Goal: Navigation & Orientation: Find specific page/section

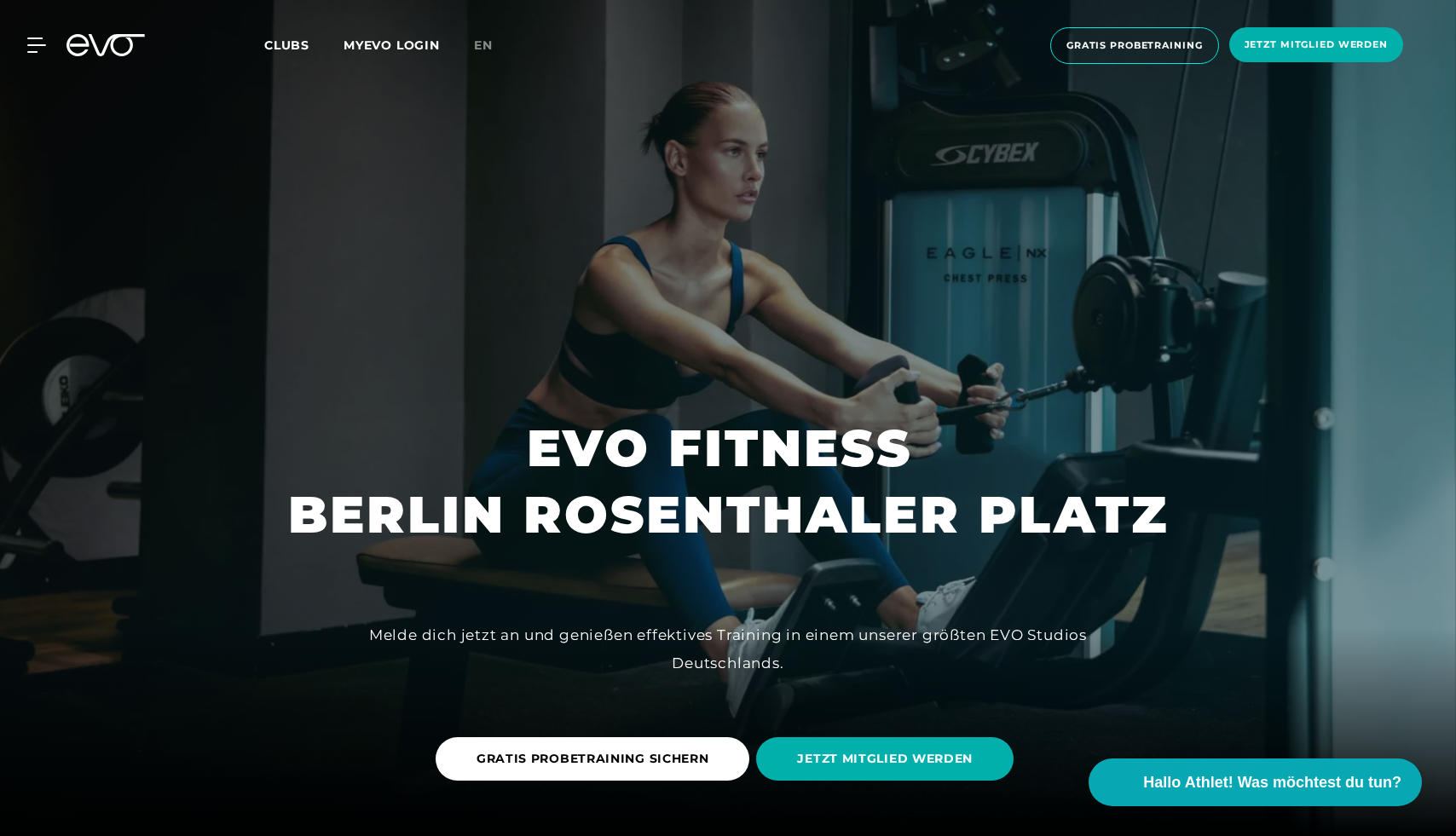
click at [371, 42] on link "MYEVO LOGIN" at bounding box center [392, 45] width 96 height 15
click at [41, 41] on icon at bounding box center [40, 45] width 25 height 15
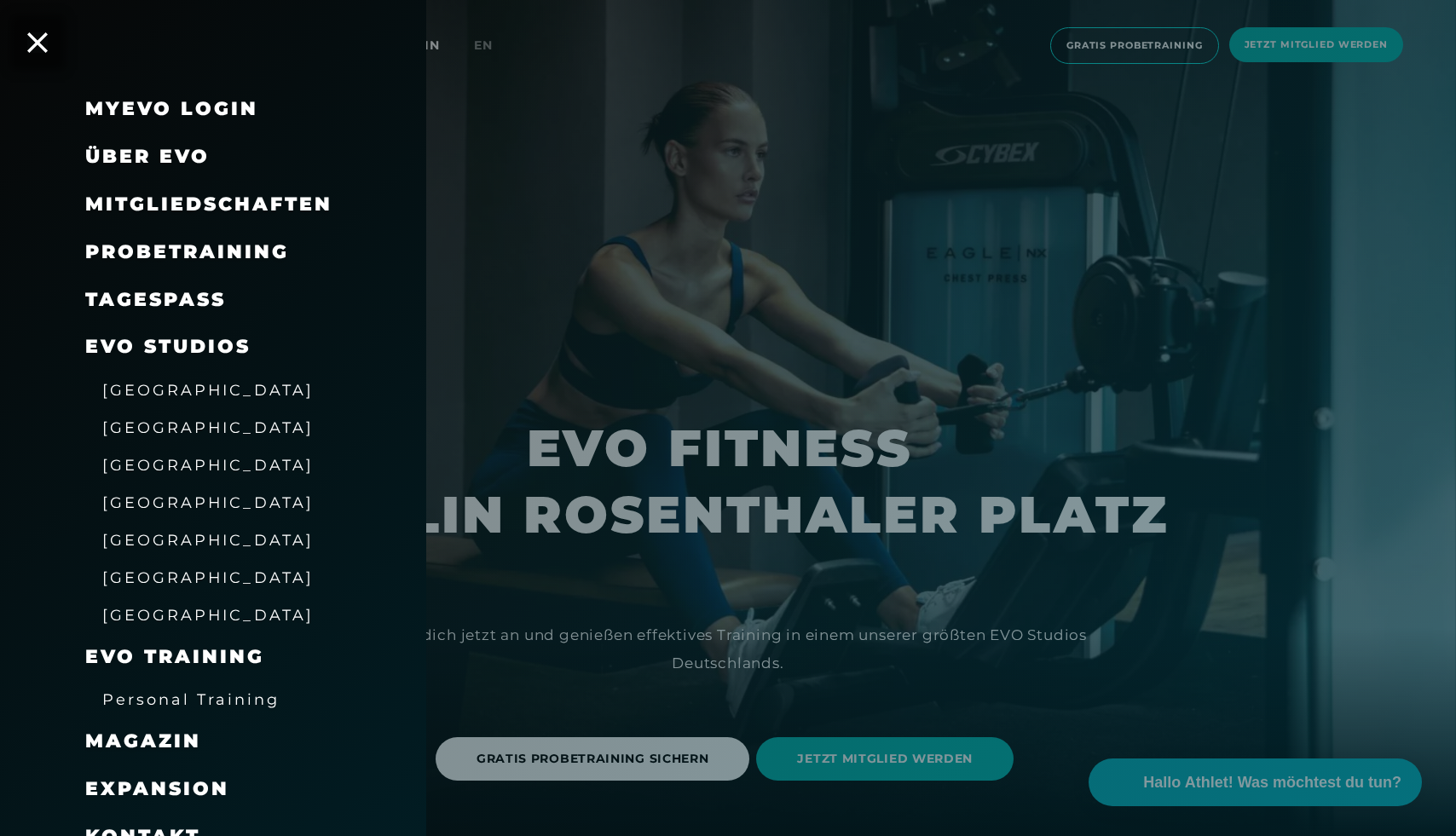
click at [562, 194] on div at bounding box center [728, 418] width 1456 height 836
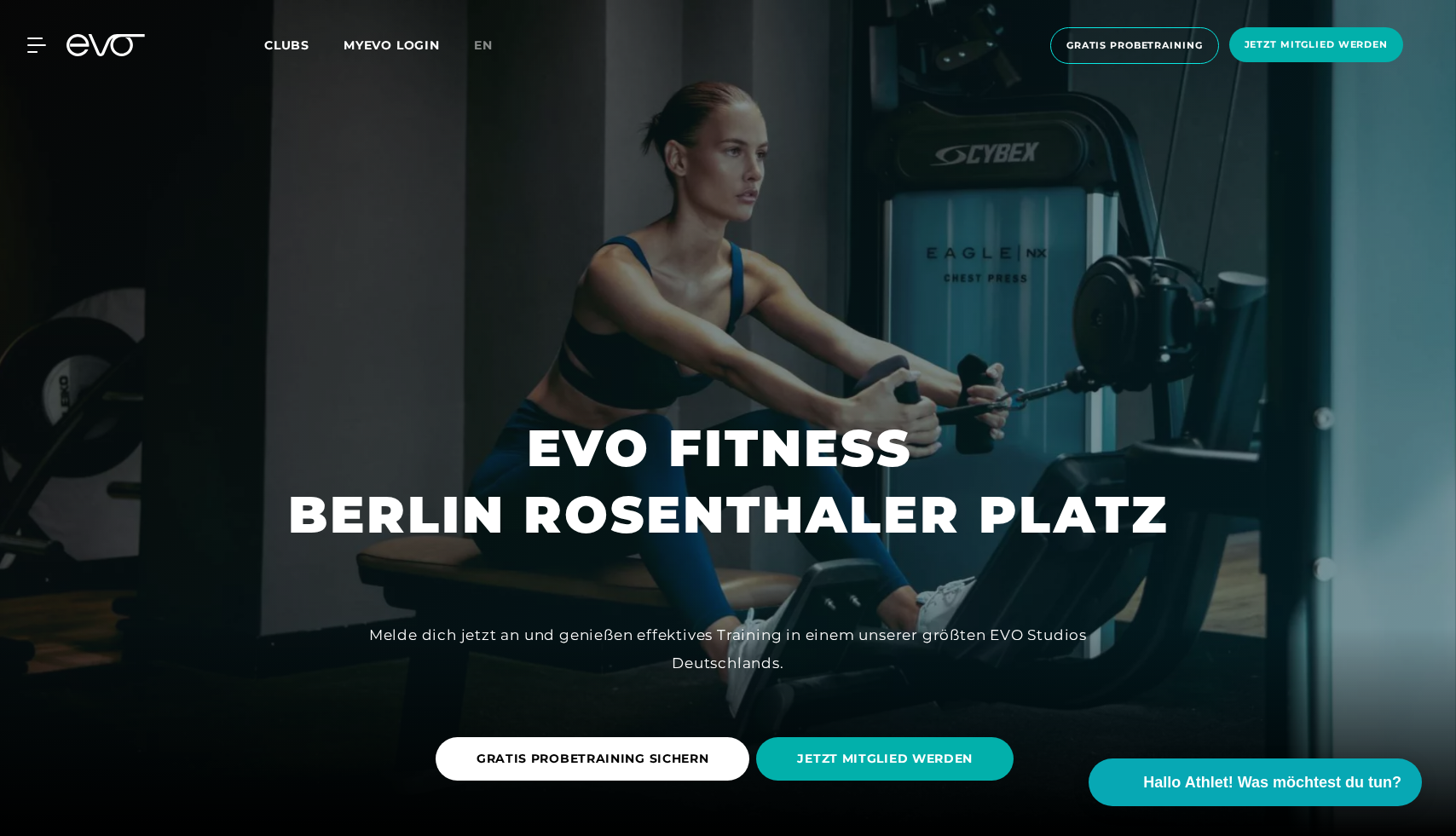
click at [415, 42] on link "MYEVO LOGIN" at bounding box center [392, 45] width 96 height 15
